Goal: Information Seeking & Learning: Compare options

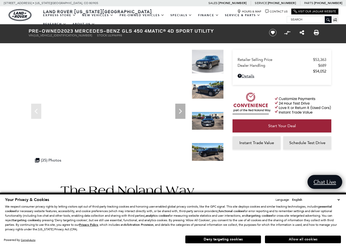
click at [296, 225] on button "Allow all cookies" at bounding box center [303, 240] width 76 height 8
